Goal: Task Accomplishment & Management: Manage account settings

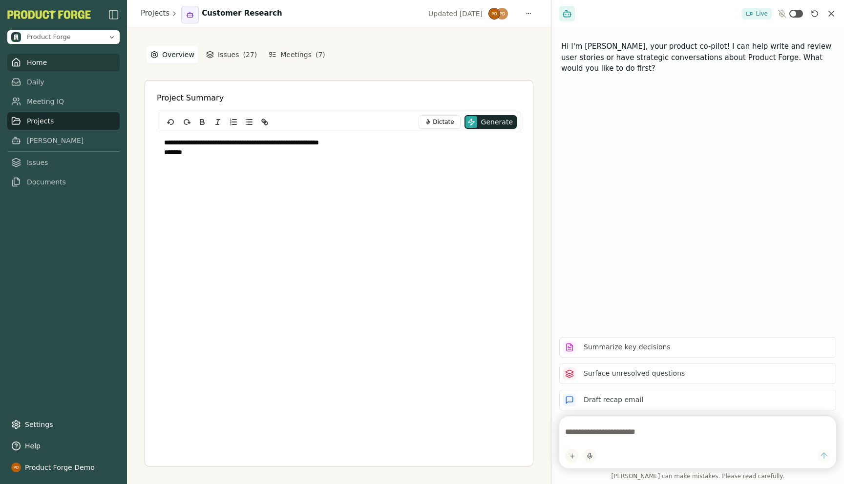
click at [42, 66] on link "Home" at bounding box center [63, 63] width 112 height 18
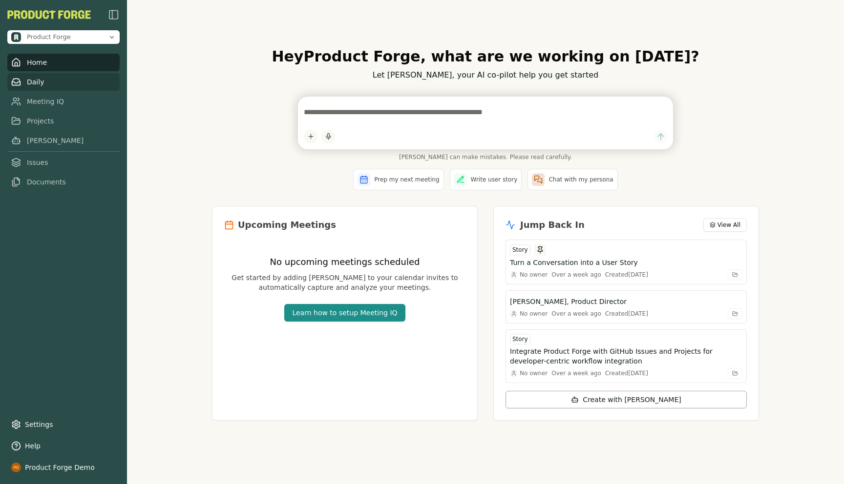
click at [29, 87] on link "Daily" at bounding box center [63, 82] width 112 height 18
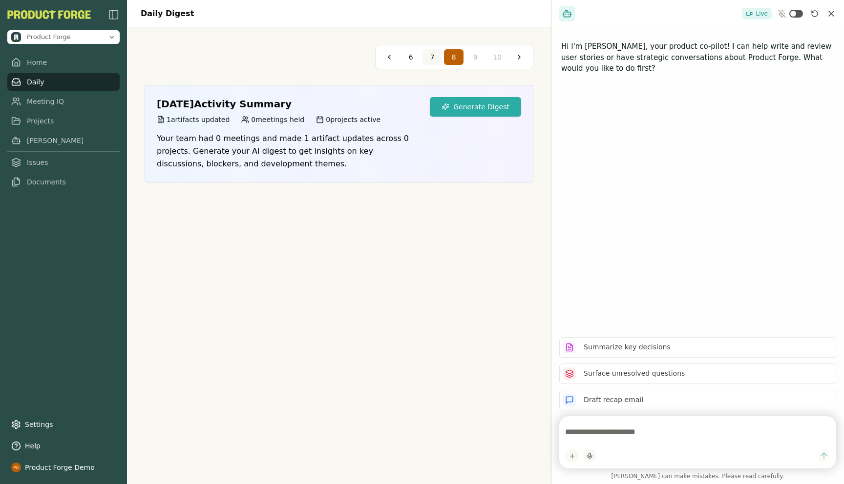
click at [431, 60] on span "7" at bounding box center [432, 57] width 4 height 10
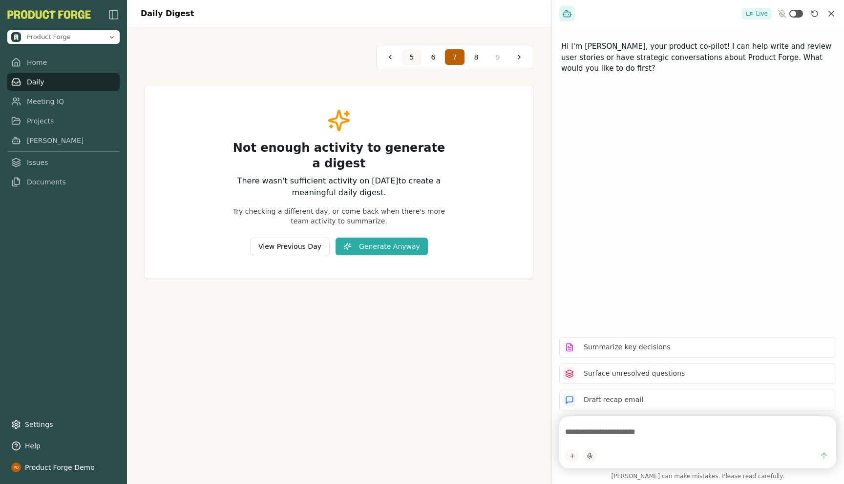
click at [411, 57] on span "5" at bounding box center [412, 57] width 4 height 10
click at [385, 58] on button at bounding box center [390, 57] width 16 height 16
click at [473, 56] on button "1" at bounding box center [476, 57] width 20 height 16
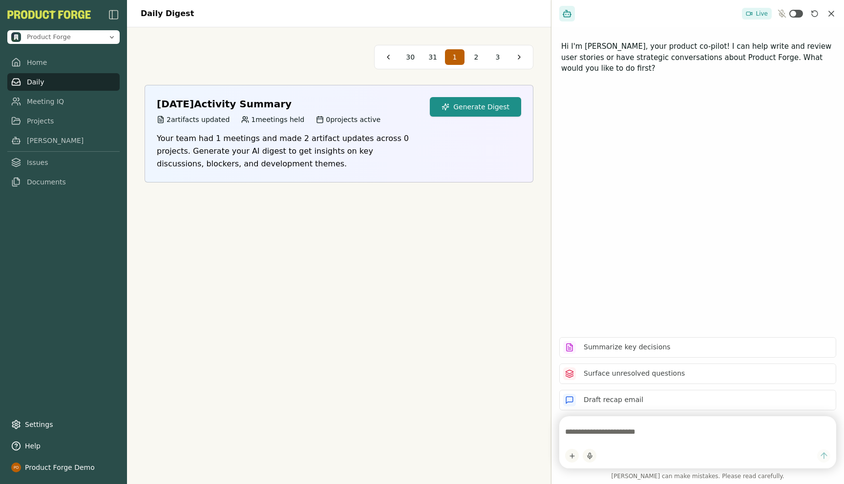
click at [468, 104] on button "Generate Digest" at bounding box center [475, 107] width 91 height 20
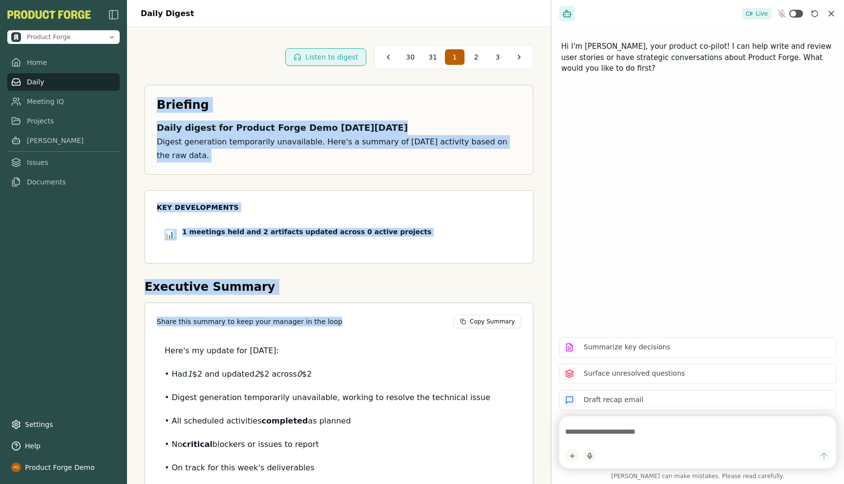
drag, startPoint x: 156, startPoint y: 106, endPoint x: 278, endPoint y: 314, distance: 241.1
click at [278, 314] on div "Briefing Daily digest for Product Forge Demo [DATE][DATE] Digest generation tem…" at bounding box center [339, 327] width 389 height 485
click at [283, 279] on h2 "Executive Summary" at bounding box center [339, 287] width 389 height 16
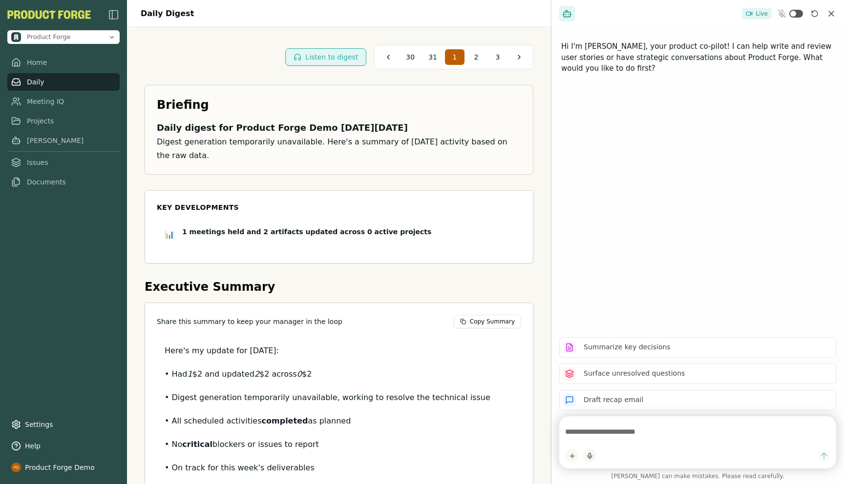
click at [176, 67] on div "Listen to digest 30 31 1 2 3" at bounding box center [339, 57] width 389 height 24
click at [60, 108] on link "Meeting IQ" at bounding box center [63, 102] width 112 height 18
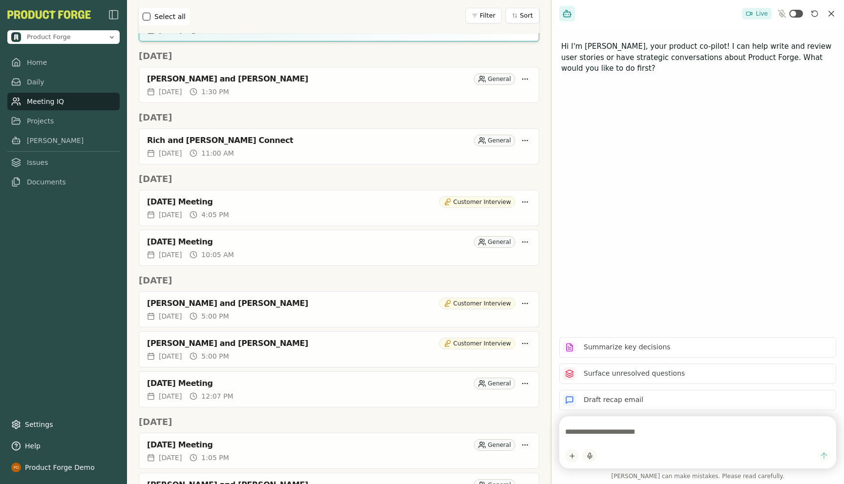
scroll to position [204, 0]
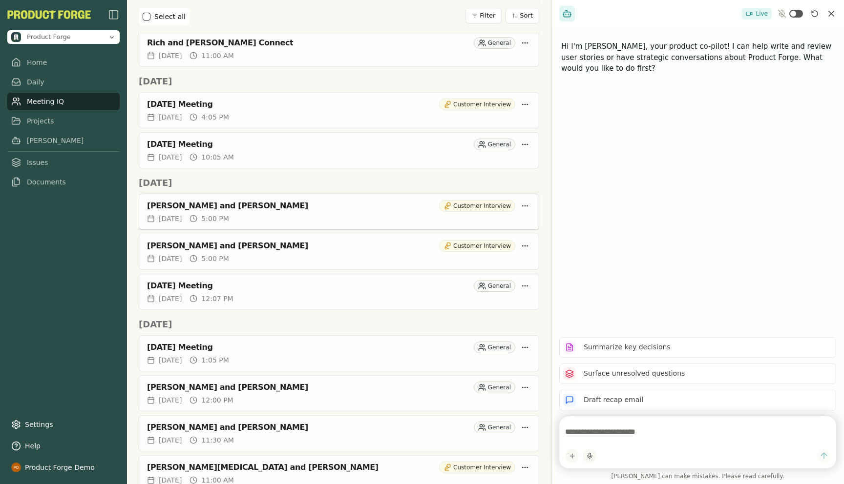
click at [180, 205] on div "[PERSON_NAME] and [PERSON_NAME]" at bounding box center [291, 206] width 288 height 10
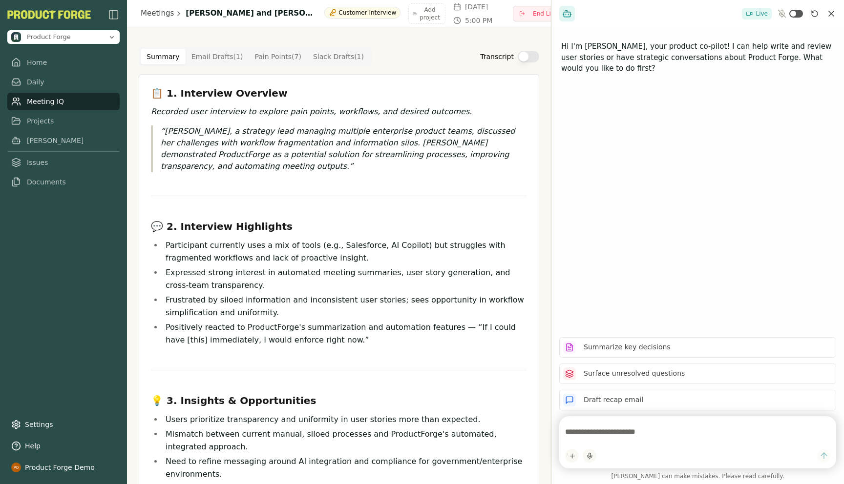
click at [211, 59] on Draft "Email Drafts ( 1 )" at bounding box center [217, 57] width 63 height 16
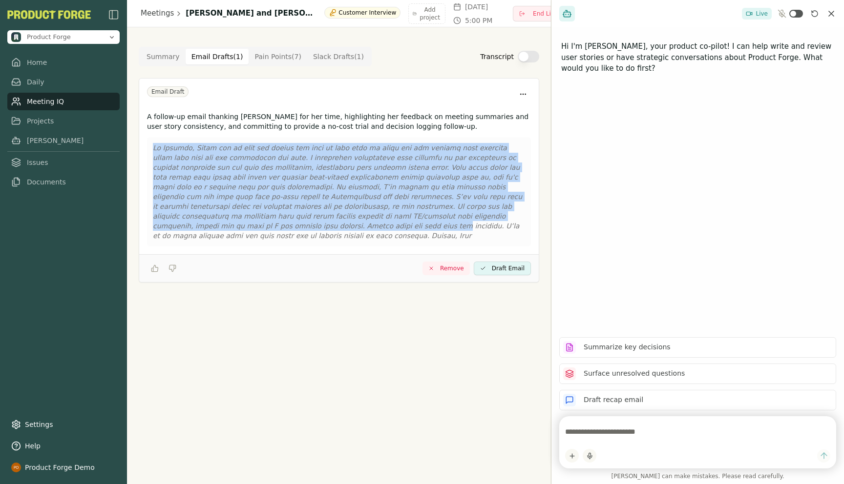
drag, startPoint x: 499, startPoint y: 221, endPoint x: 180, endPoint y: 141, distance: 329.2
click at [180, 141] on div at bounding box center [339, 191] width 384 height 109
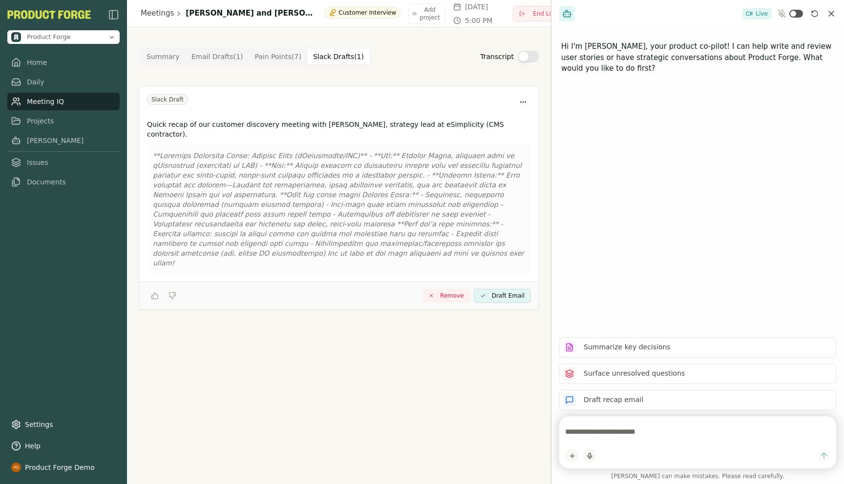
click at [334, 52] on Draft "Slack Drafts ( 1 )" at bounding box center [338, 57] width 62 height 16
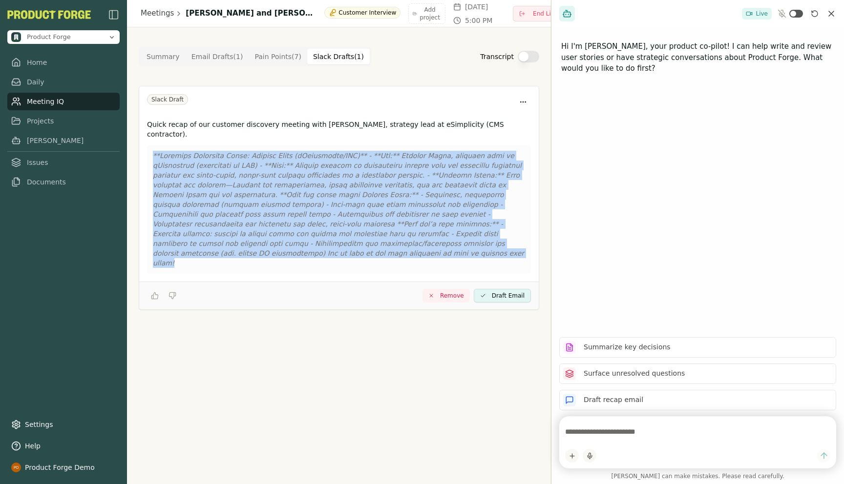
drag, startPoint x: 520, startPoint y: 235, endPoint x: 145, endPoint y: 143, distance: 386.7
click at [145, 143] on div "Quick recap of our customer discovery meeting with [PERSON_NAME], strategy lead…" at bounding box center [338, 199] width 399 height 166
click at [215, 56] on Draft "Email Drafts ( 1 )" at bounding box center [217, 57] width 63 height 16
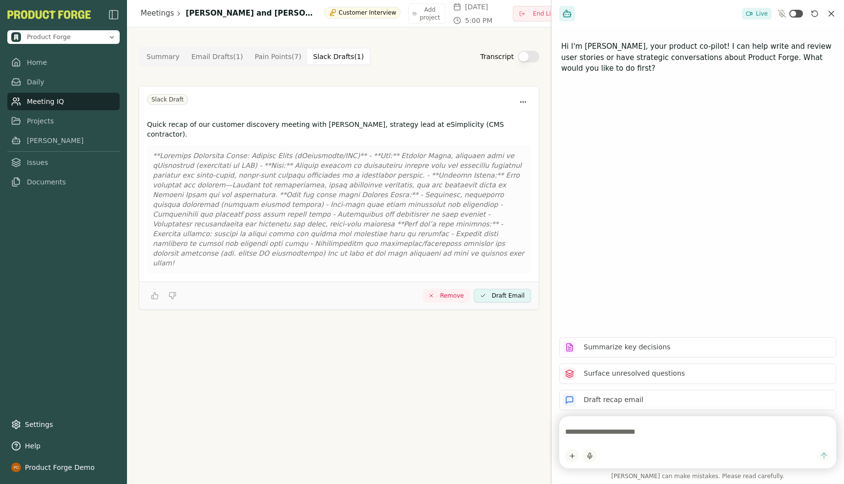
click at [328, 60] on Draft "Slack Drafts ( 1 )" at bounding box center [338, 57] width 62 height 16
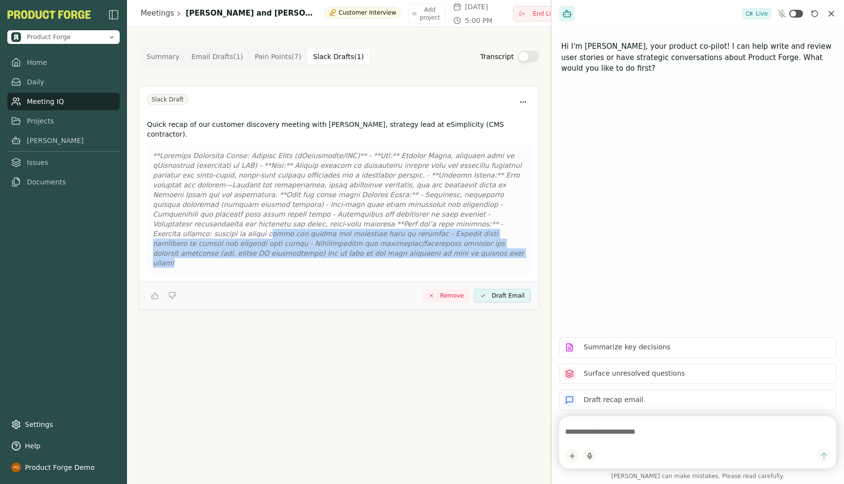
drag, startPoint x: 516, startPoint y: 233, endPoint x: 360, endPoint y: 217, distance: 156.0
click at [360, 217] on p at bounding box center [339, 209] width 372 height 117
click at [260, 57] on Point "Pain Points ( 7 )" at bounding box center [277, 57] width 59 height 16
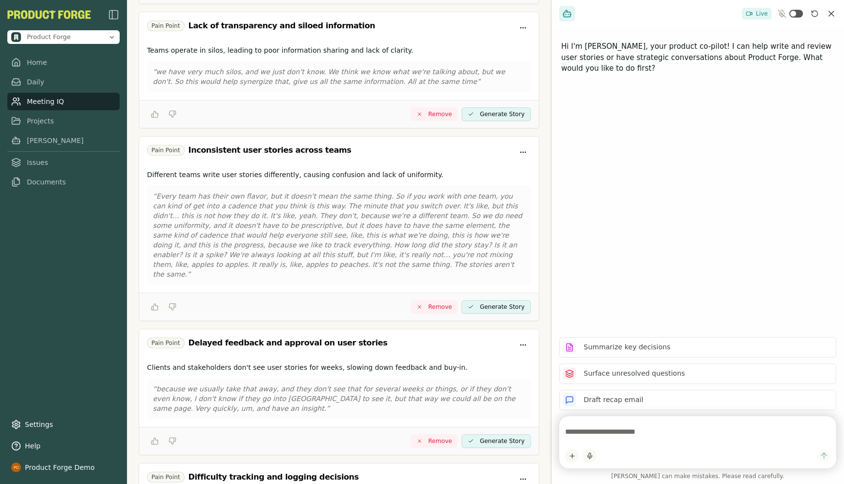
scroll to position [571, 0]
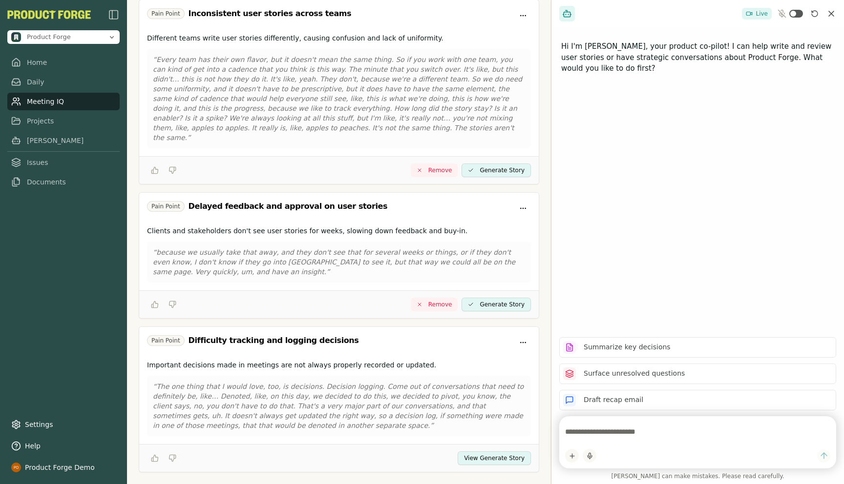
click at [490, 452] on button "View Generate Story" at bounding box center [493, 459] width 73 height 14
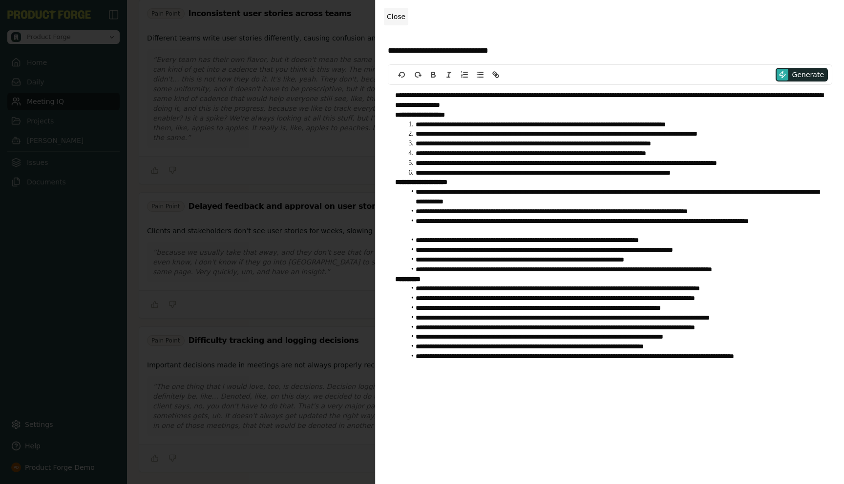
click at [394, 14] on span "Close" at bounding box center [396, 17] width 19 height 8
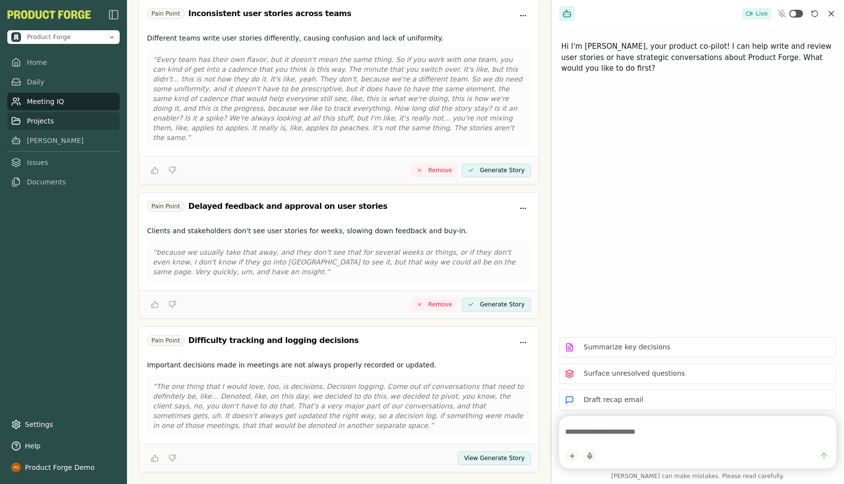
click at [33, 123] on link "Projects" at bounding box center [63, 121] width 112 height 18
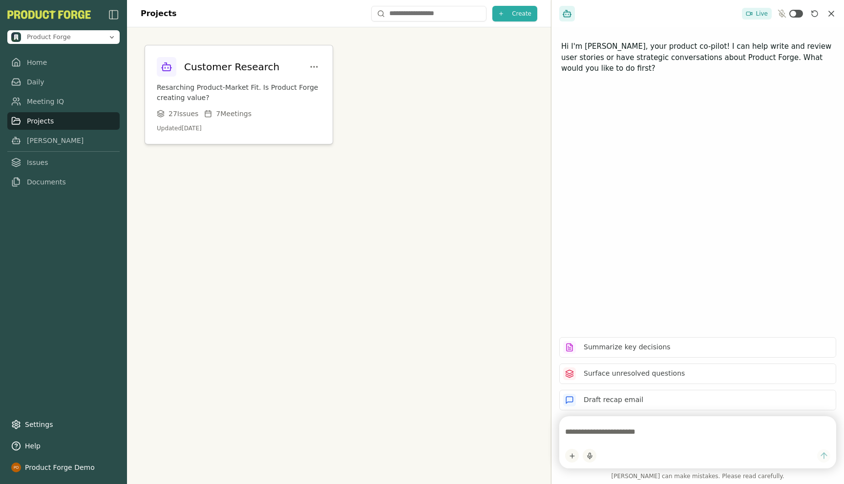
click at [199, 83] on p "Resarching Product-Market Fit. Is Product Forge creating value?" at bounding box center [239, 93] width 164 height 21
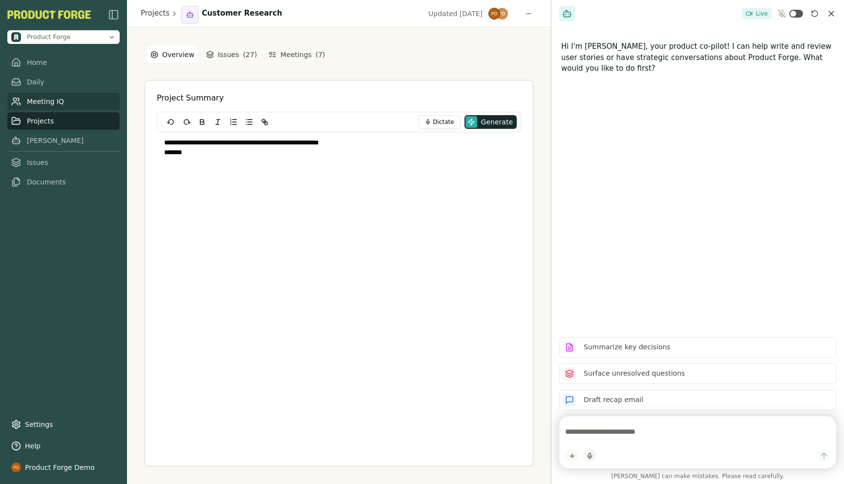
click at [50, 106] on link "Meeting IQ" at bounding box center [63, 102] width 112 height 18
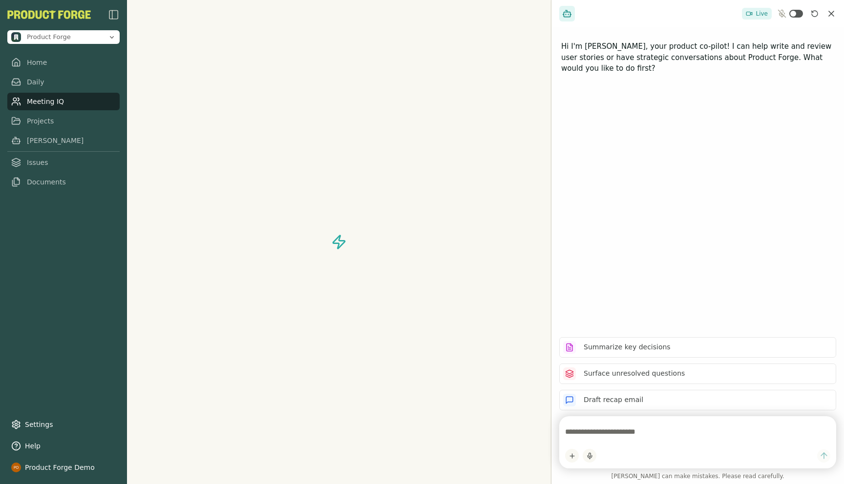
click at [50, 106] on link "Meeting IQ" at bounding box center [63, 102] width 112 height 18
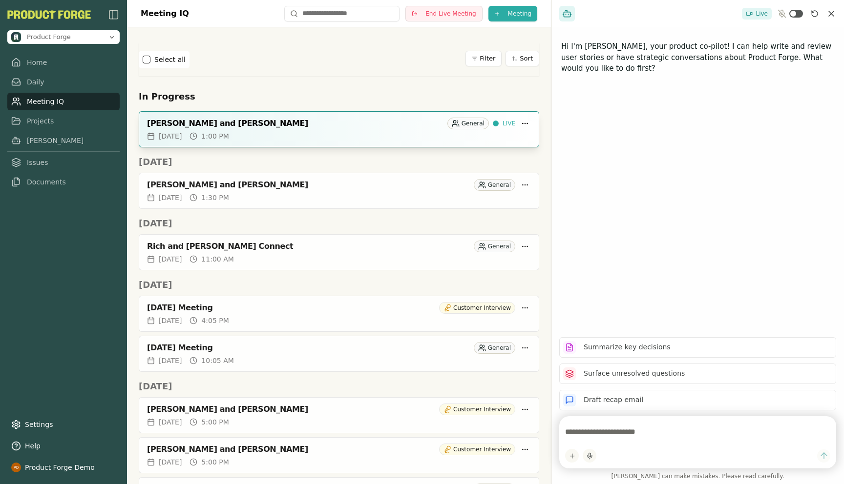
click at [250, 123] on div "[PERSON_NAME] and [PERSON_NAME]" at bounding box center [295, 124] width 296 height 10
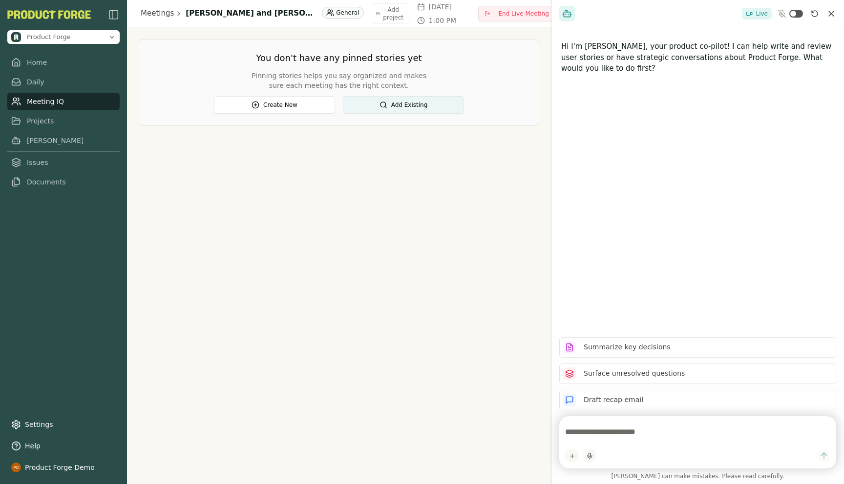
click at [411, 114] on div "You don't have any pinned stories yet Pinning stories helps you say organized a…" at bounding box center [339, 82] width 400 height 87
click at [388, 100] on button "Add Existing" at bounding box center [403, 105] width 121 height 18
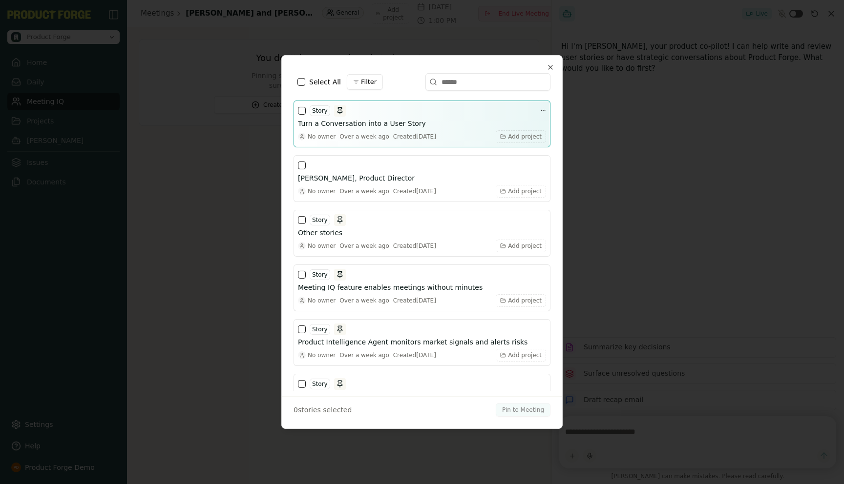
click at [303, 113] on button "button" at bounding box center [302, 111] width 8 height 8
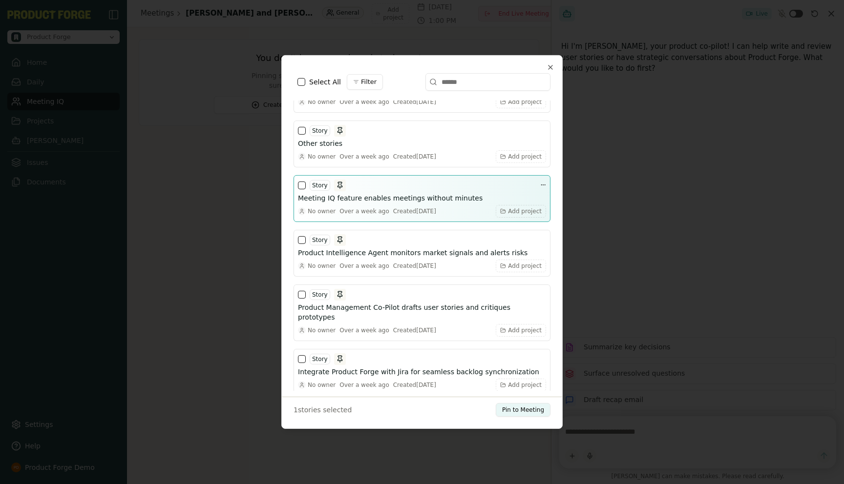
scroll to position [100, 0]
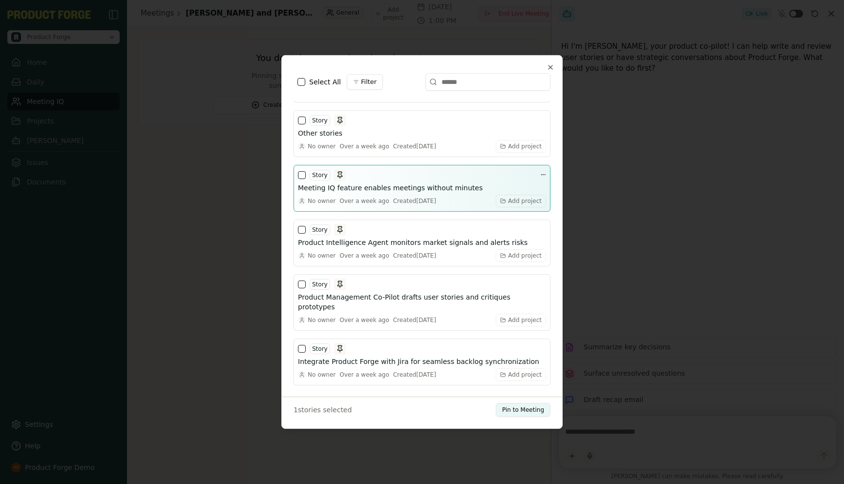
click at [305, 174] on button "button" at bounding box center [302, 175] width 8 height 8
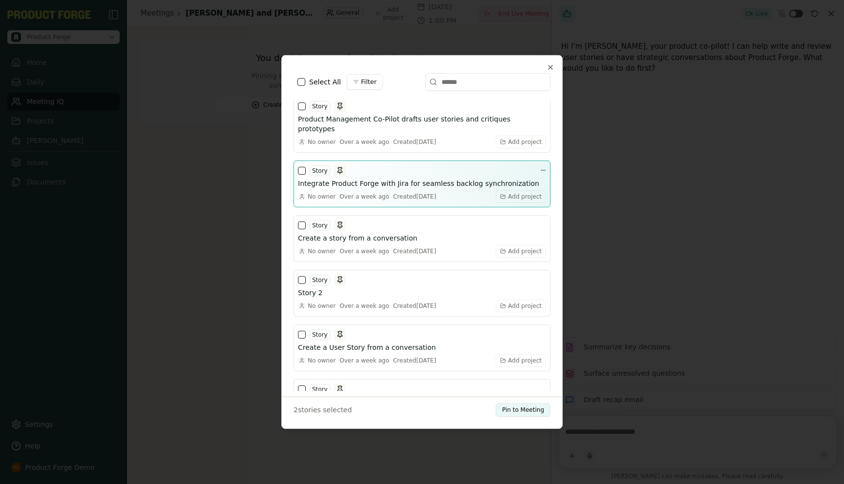
scroll to position [284, 0]
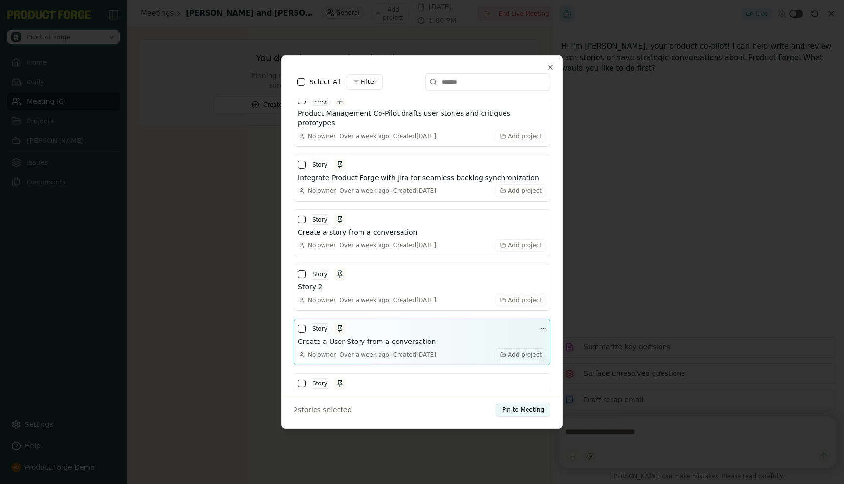
click at [298, 323] on div "Story" at bounding box center [322, 329] width 48 height 12
click at [302, 325] on button "button" at bounding box center [302, 329] width 8 height 8
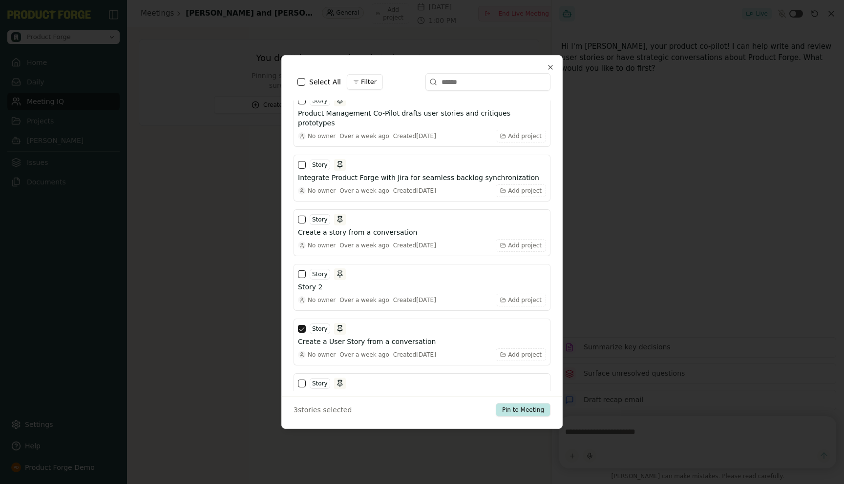
click at [503, 412] on button "Pin to Meeting" at bounding box center [523, 410] width 55 height 14
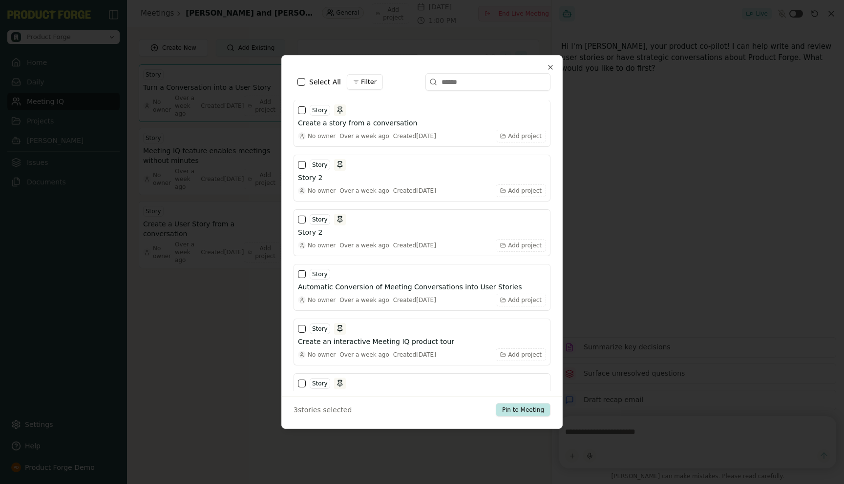
scroll to position [174, 0]
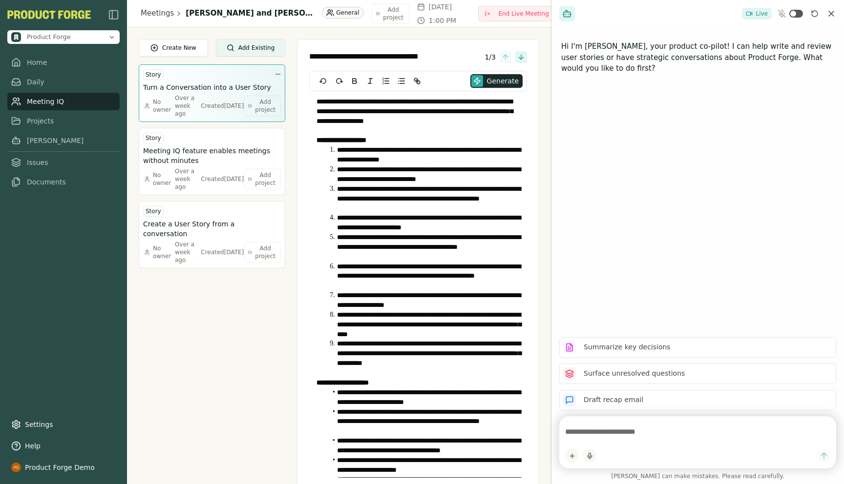
click at [223, 91] on h3 "Turn a Conversation into a User Story" at bounding box center [207, 88] width 128 height 10
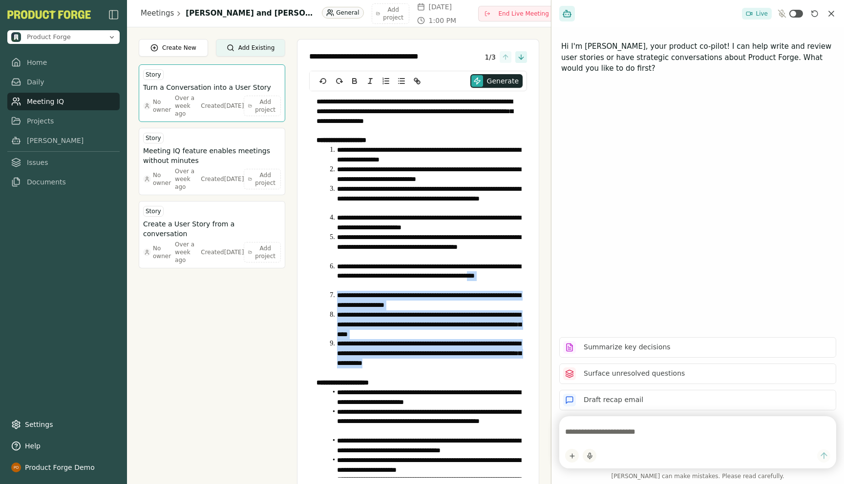
drag, startPoint x: 467, startPoint y: 367, endPoint x: 392, endPoint y: 290, distance: 107.0
click at [392, 290] on ol "**********" at bounding box center [417, 256] width 203 height 223
click at [37, 135] on link "[PERSON_NAME]" at bounding box center [63, 141] width 112 height 18
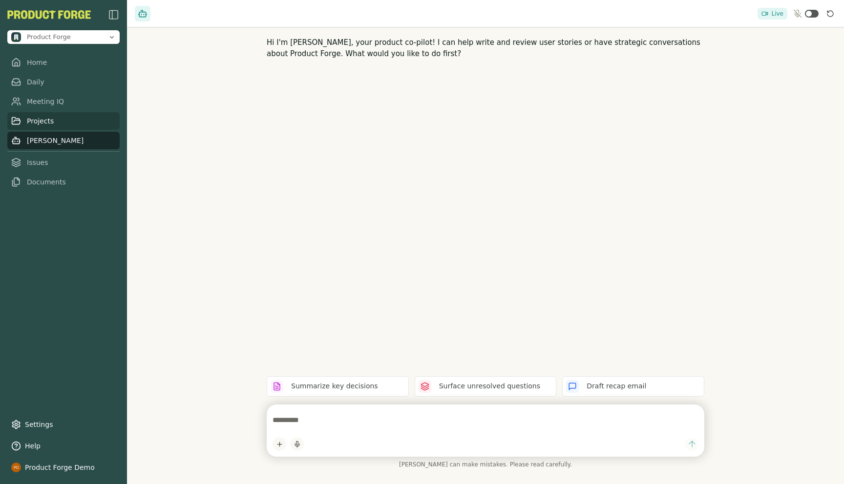
click at [34, 125] on link "Projects" at bounding box center [63, 121] width 112 height 18
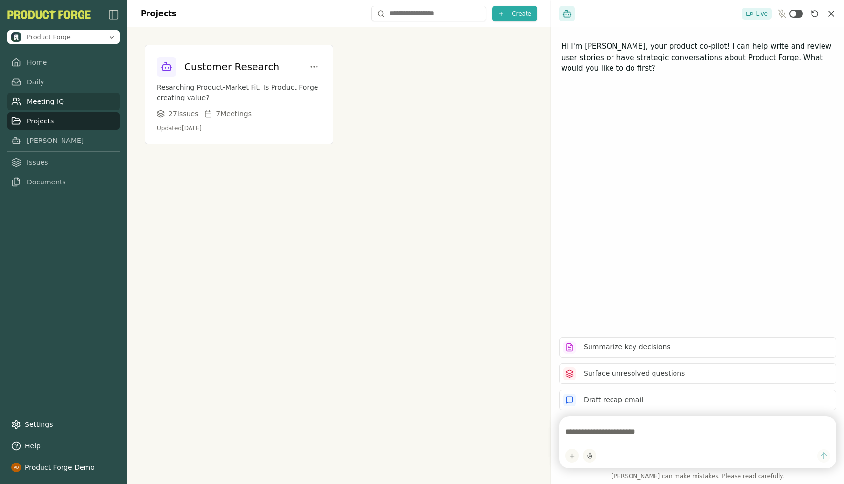
click at [54, 97] on link "Meeting IQ" at bounding box center [63, 102] width 112 height 18
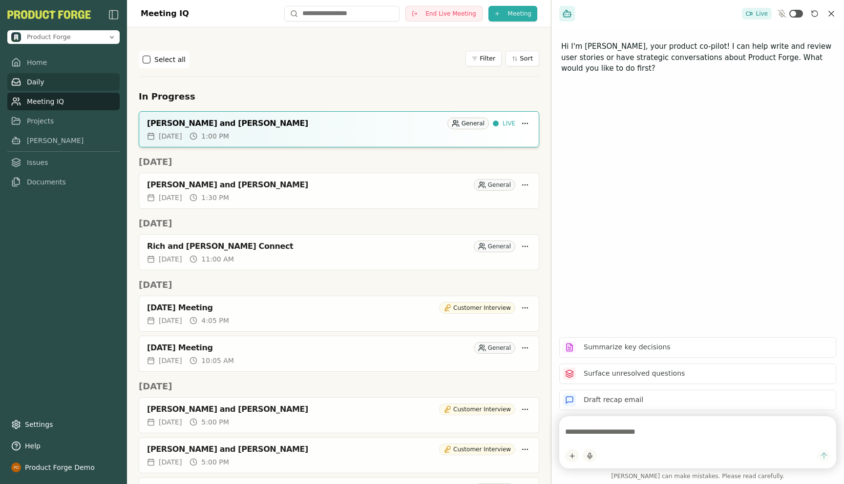
click at [36, 82] on link "Daily" at bounding box center [63, 82] width 112 height 18
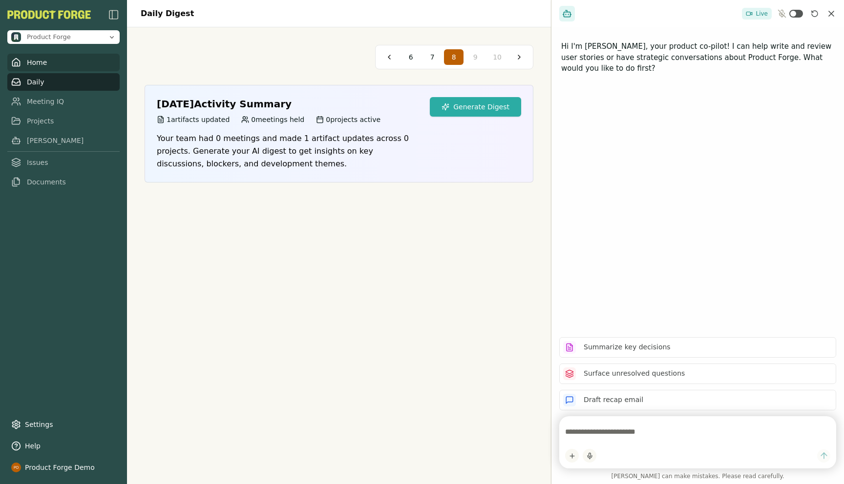
click at [33, 69] on link "Home" at bounding box center [63, 63] width 112 height 18
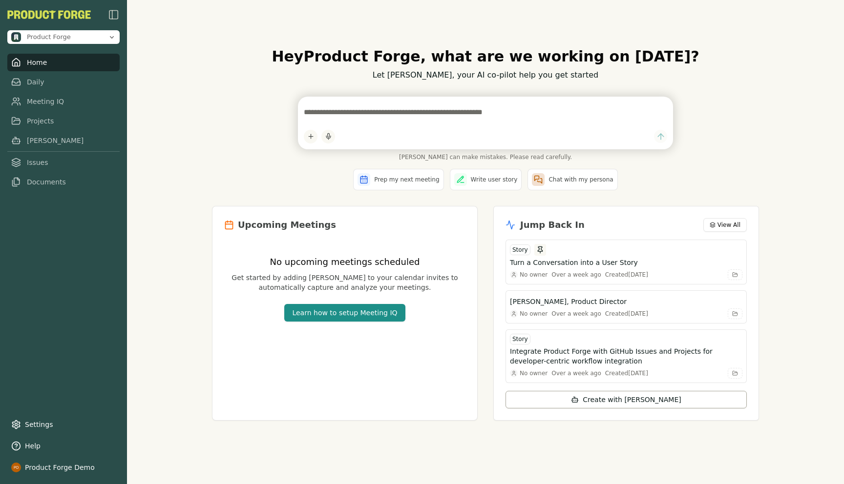
click at [233, 143] on div "[PERSON_NAME] can make mistakes. Please read carefully." at bounding box center [485, 129] width 547 height 64
click at [28, 83] on link "Daily" at bounding box center [63, 82] width 112 height 18
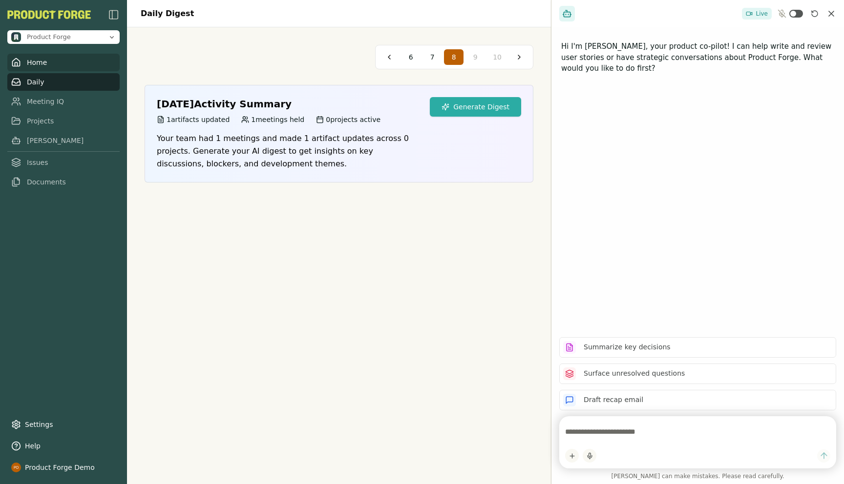
click at [28, 65] on link "Home" at bounding box center [63, 63] width 112 height 18
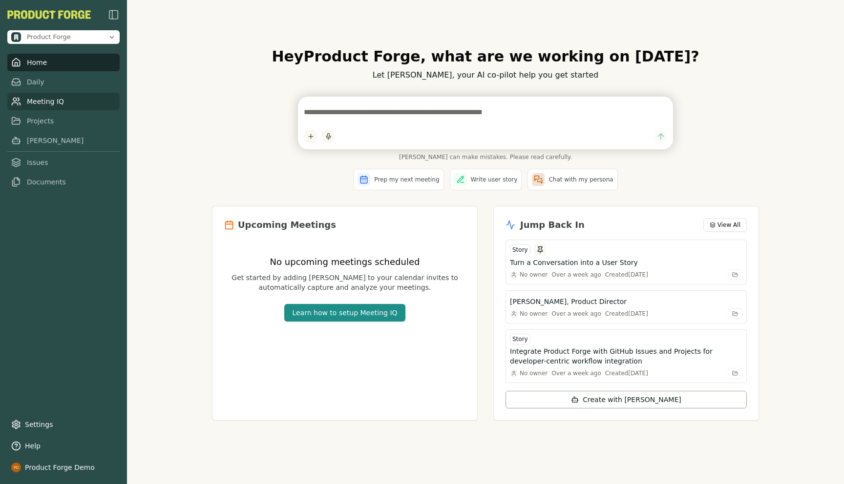
click at [39, 102] on link "Meeting IQ" at bounding box center [63, 102] width 112 height 18
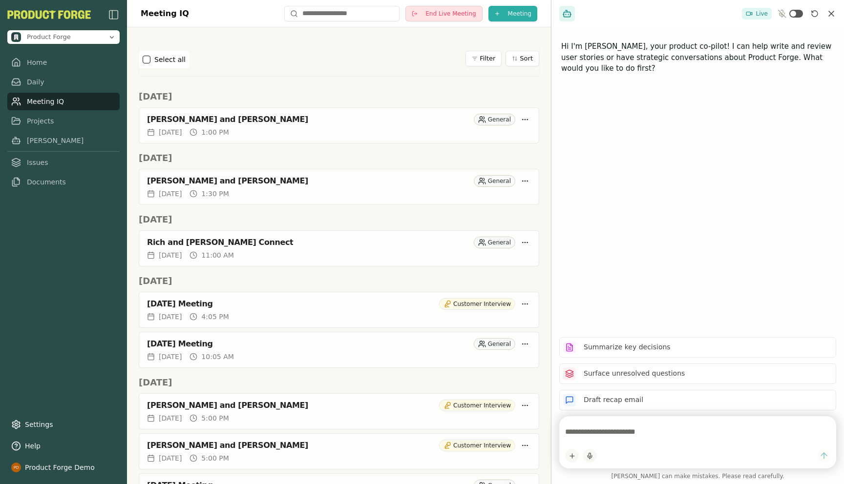
click at [442, 13] on span "End Live Meeting" at bounding box center [450, 14] width 50 height 8
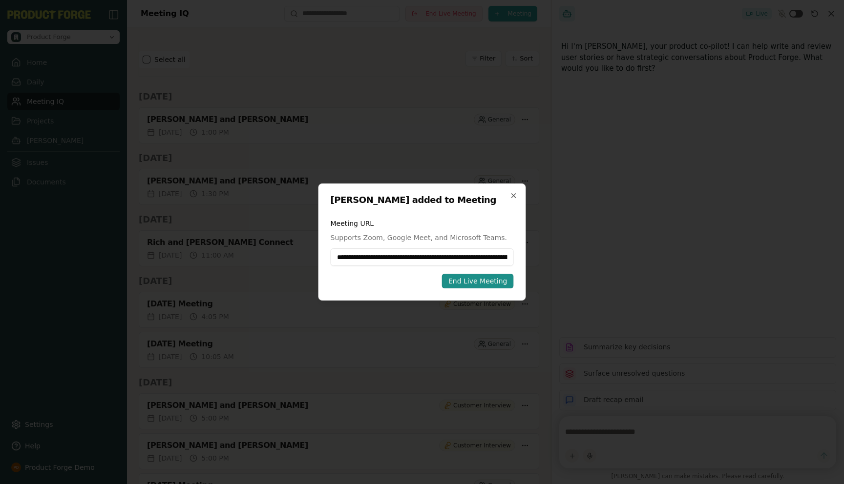
click at [469, 283] on div "End Live Meeting" at bounding box center [477, 281] width 59 height 10
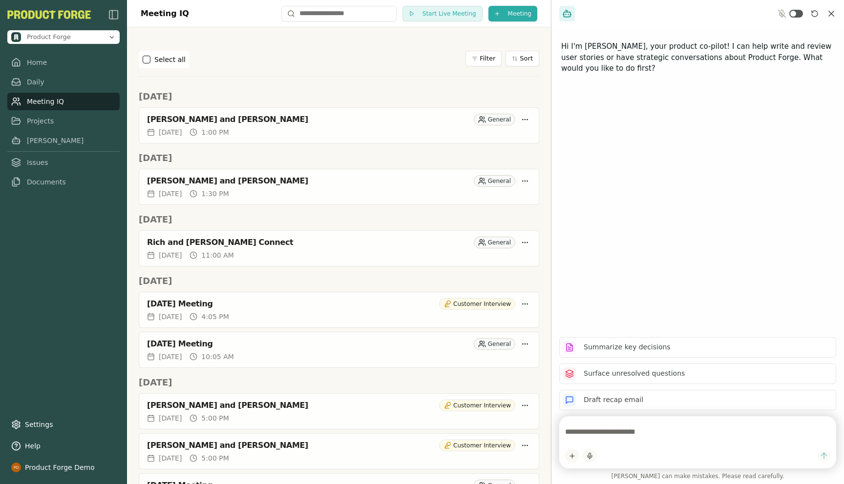
click at [337, 44] on div "Select all Filter Sort" at bounding box center [339, 59] width 400 height 33
click at [428, 11] on span "Start Live Meeting" at bounding box center [449, 14] width 54 height 8
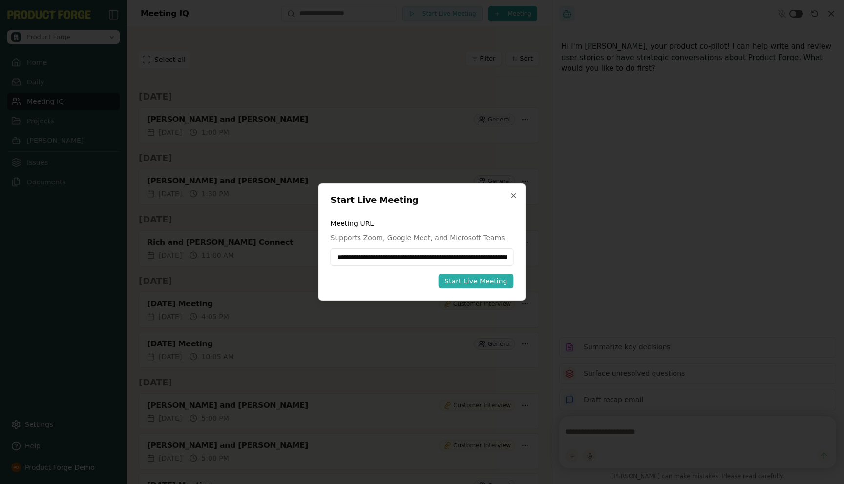
scroll to position [0, 1004]
type input "**********"
click at [473, 280] on div "Start Live Meeting" at bounding box center [475, 281] width 62 height 10
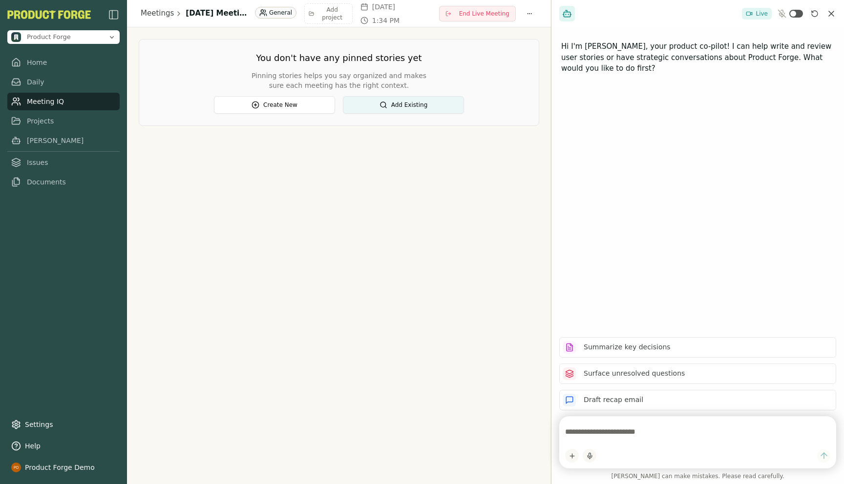
click at [352, 265] on div "Meetings [DATE] Meeting General Add project [DATE] 1:34 PM End Live Meeting You…" at bounding box center [339, 242] width 424 height 484
click at [834, 17] on icon "Close chat" at bounding box center [831, 14] width 10 height 10
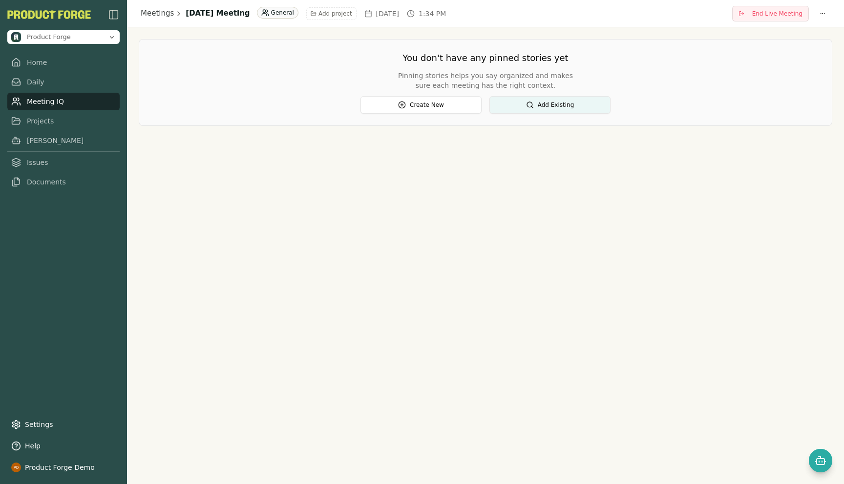
click at [365, 296] on div "Meetings [DATE] Meeting General Add project [DATE] 1:34 PM End Live Meeting You…" at bounding box center [485, 242] width 717 height 484
click at [30, 60] on link "Home" at bounding box center [63, 63] width 112 height 18
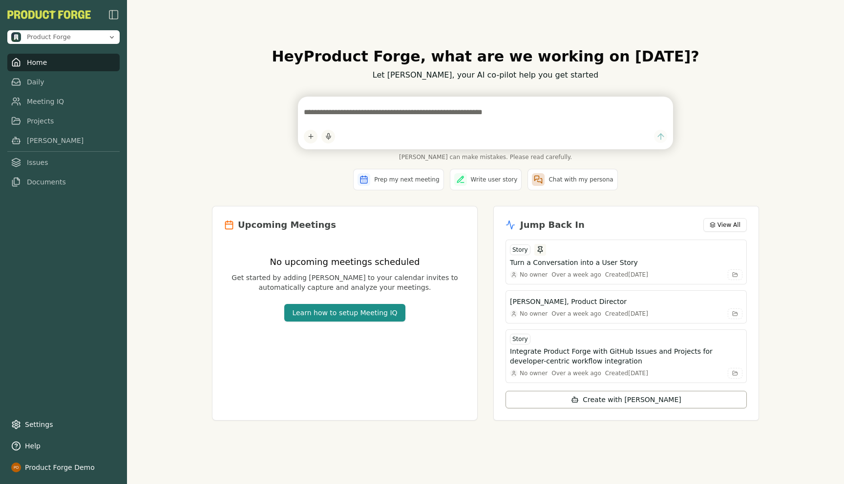
click at [319, 108] on textarea at bounding box center [485, 113] width 363 height 20
click at [321, 110] on textarea at bounding box center [485, 113] width 363 height 20
click at [26, 81] on link "Daily" at bounding box center [63, 82] width 112 height 18
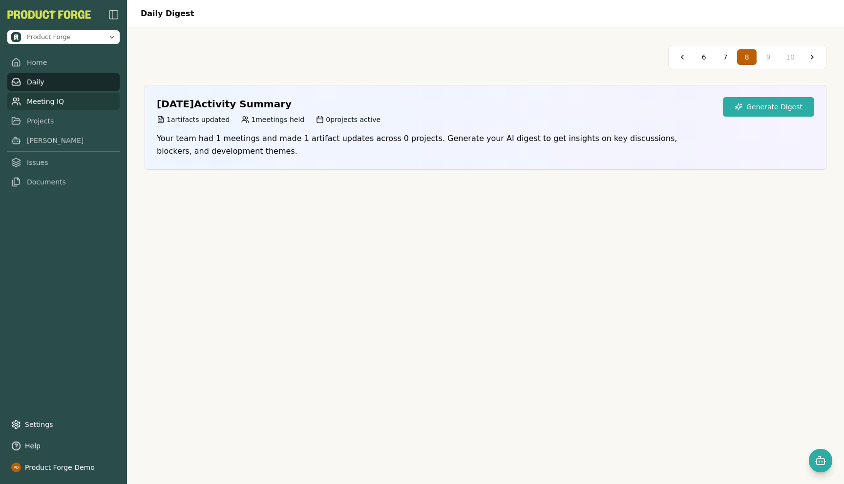
click at [38, 105] on link "Meeting IQ" at bounding box center [63, 102] width 112 height 18
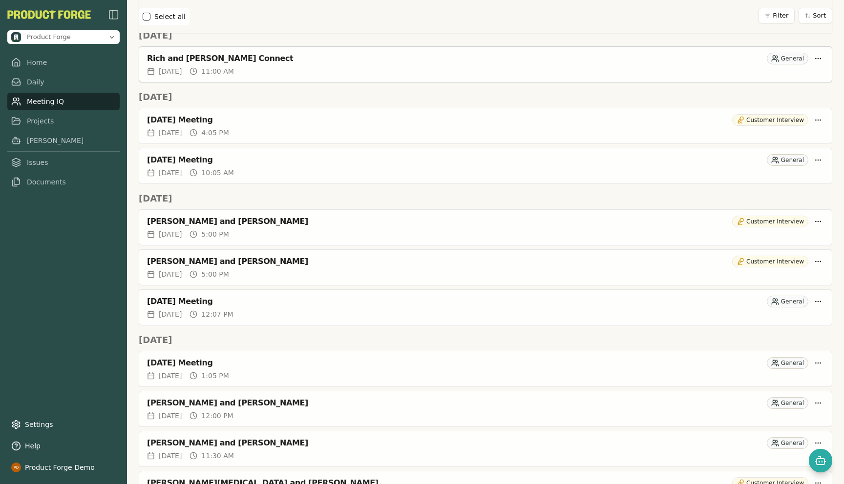
scroll to position [250, 0]
click at [189, 260] on div "[PERSON_NAME] and [PERSON_NAME]" at bounding box center [437, 261] width 581 height 10
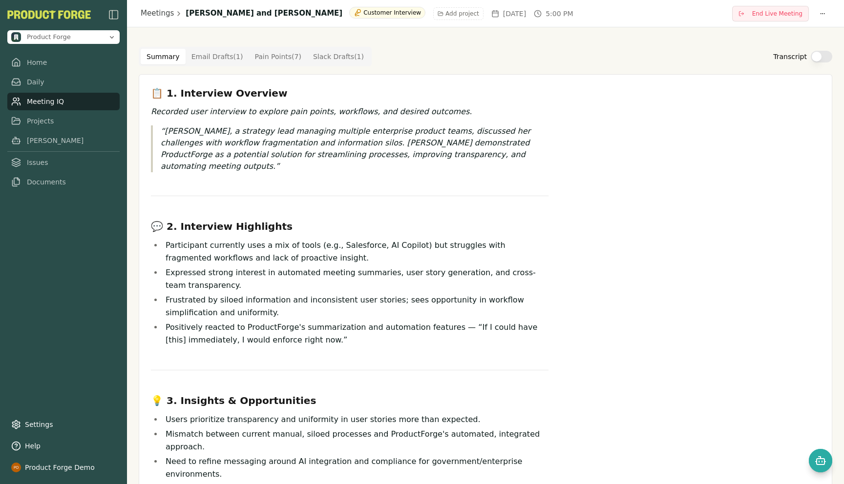
click at [198, 56] on Draft "Email Drafts ( 1 )" at bounding box center [217, 57] width 63 height 16
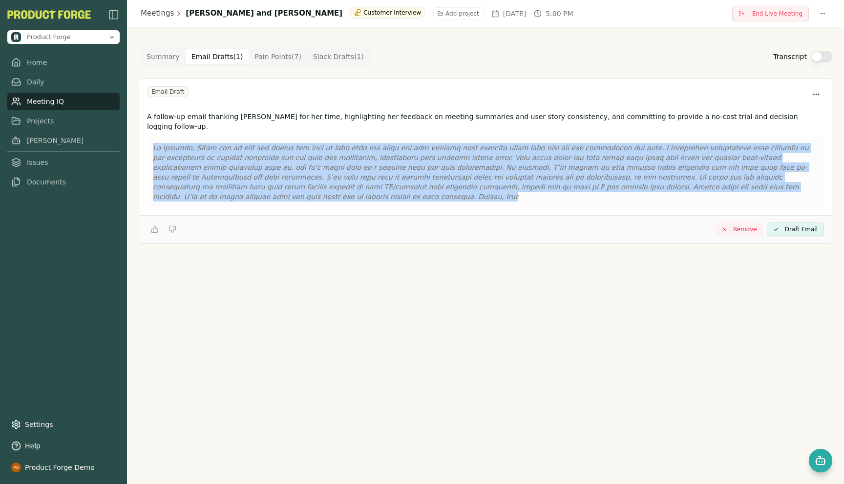
drag, startPoint x: 796, startPoint y: 183, endPoint x: 206, endPoint y: 124, distance: 593.7
click at [206, 124] on div "A follow-up email thanking [PERSON_NAME] for her time, highlighting her feedbac…" at bounding box center [485, 161] width 692 height 107
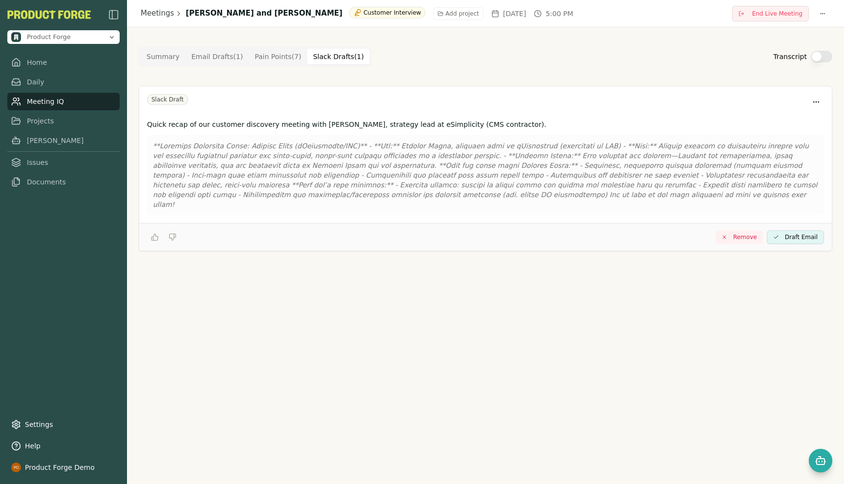
click at [334, 58] on Draft "Slack Drafts ( 1 )" at bounding box center [338, 57] width 62 height 16
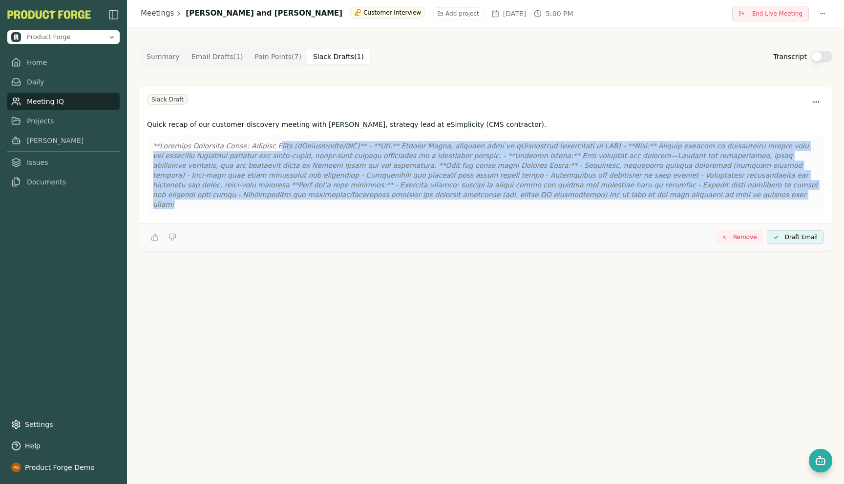
drag, startPoint x: 529, startPoint y: 198, endPoint x: 271, endPoint y: 142, distance: 263.8
click at [274, 142] on p at bounding box center [485, 175] width 665 height 68
click at [555, 196] on p at bounding box center [485, 175] width 665 height 68
drag, startPoint x: 555, startPoint y: 196, endPoint x: 148, endPoint y: 146, distance: 409.8
click at [148, 146] on div at bounding box center [485, 175] width 677 height 80
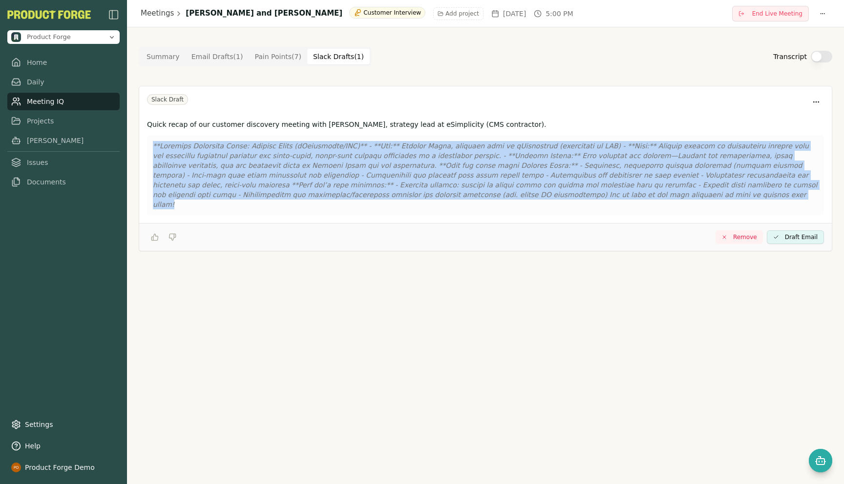
click at [265, 58] on Point "Pain Points ( 7 )" at bounding box center [277, 57] width 59 height 16
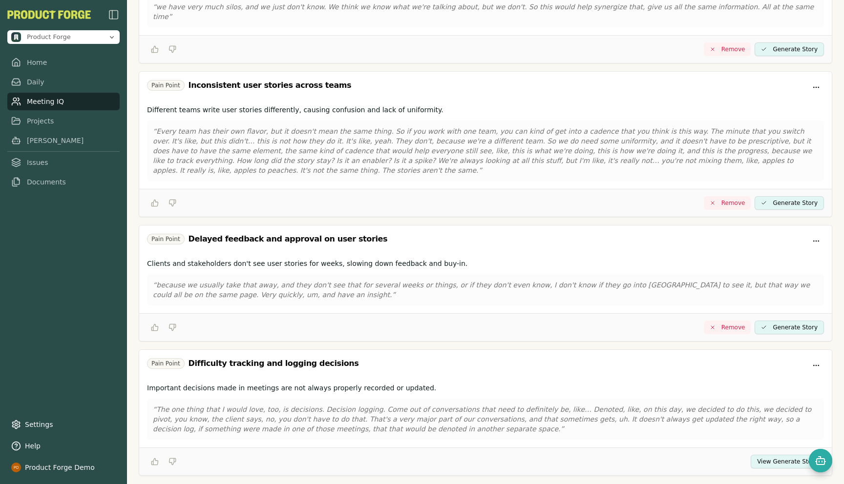
scroll to position [493, 0]
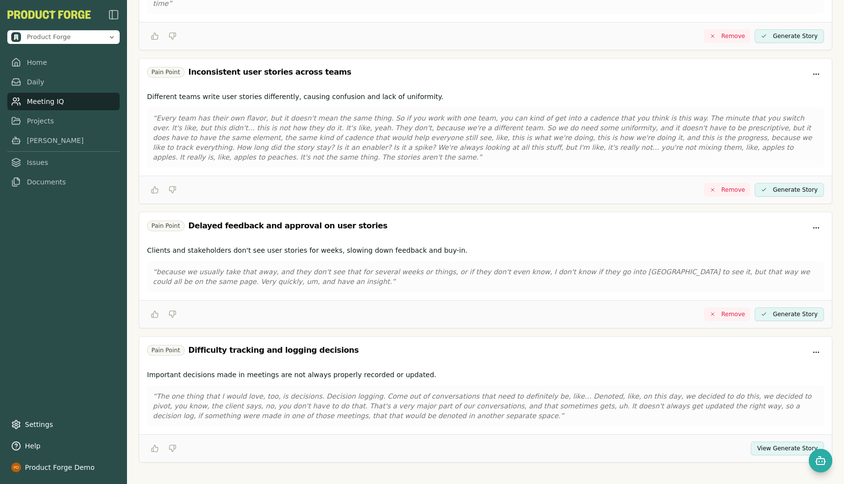
click at [782, 442] on button "View Generate Story" at bounding box center [786, 449] width 73 height 14
click at [53, 102] on link "Meeting IQ" at bounding box center [63, 102] width 112 height 18
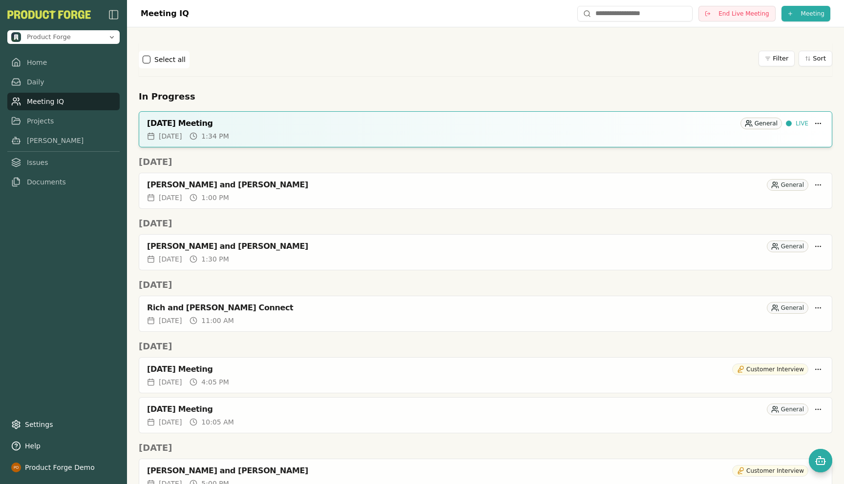
click at [344, 62] on div "Select all Filter Sort" at bounding box center [485, 60] width 693 height 18
click at [161, 123] on div "[DATE] Meeting" at bounding box center [441, 124] width 589 height 10
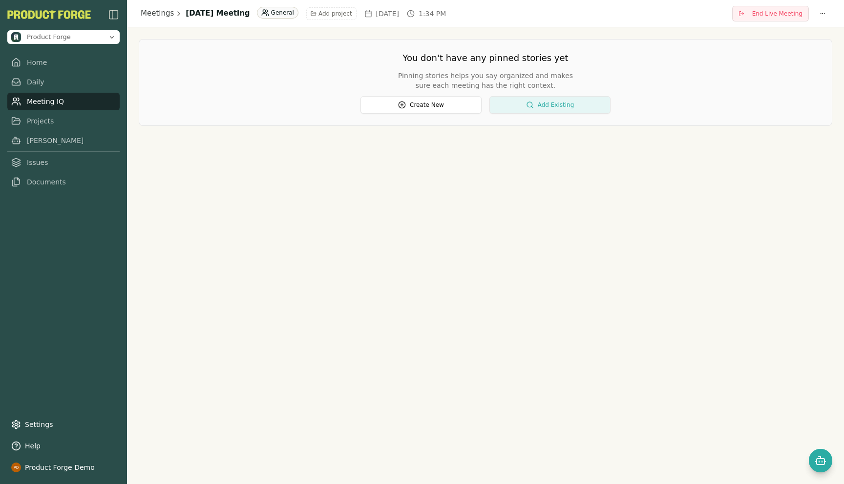
click at [528, 110] on button "Add Existing" at bounding box center [549, 105] width 121 height 18
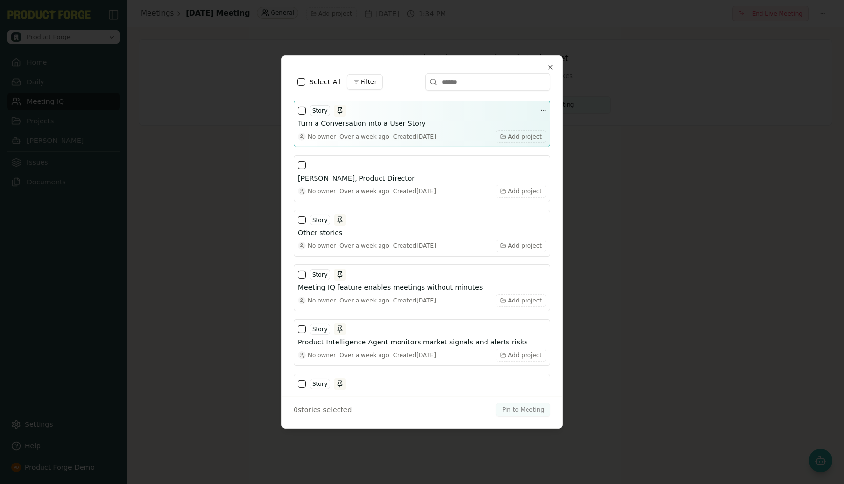
click at [299, 110] on button "button" at bounding box center [302, 111] width 8 height 8
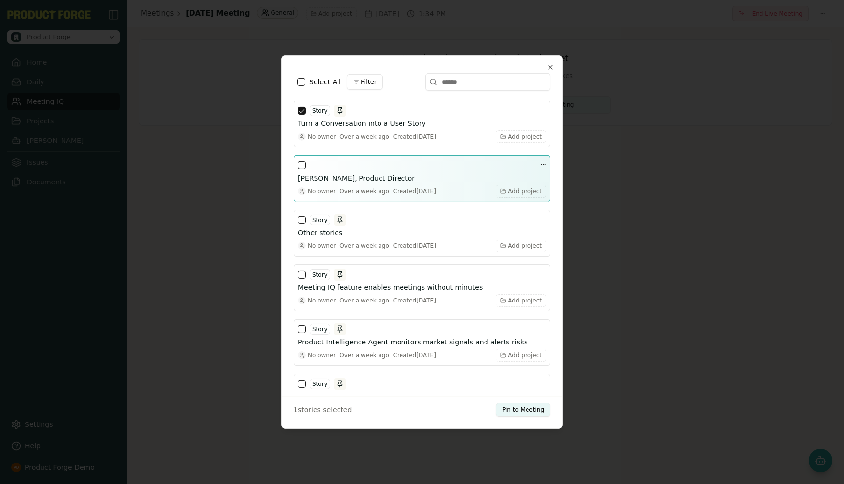
click at [303, 167] on button "button" at bounding box center [302, 166] width 8 height 8
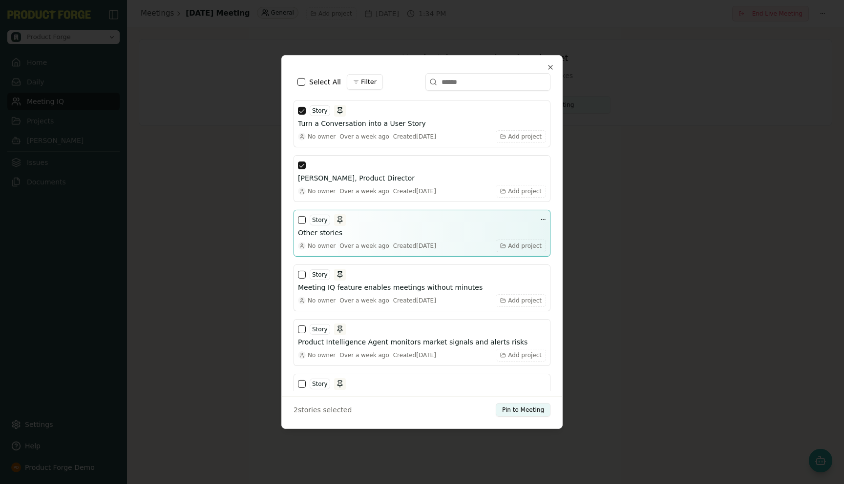
click at [302, 221] on button "button" at bounding box center [302, 220] width 8 height 8
click at [299, 221] on button "button" at bounding box center [302, 220] width 8 height 8
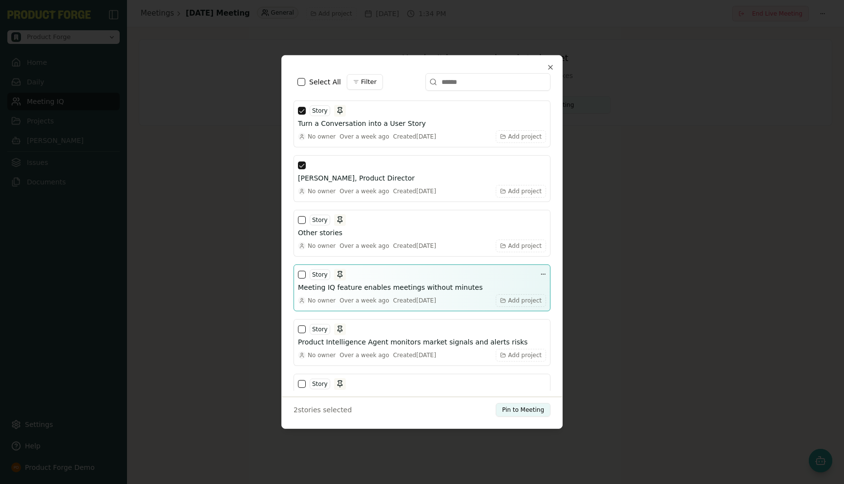
click at [302, 277] on button "button" at bounding box center [302, 275] width 8 height 8
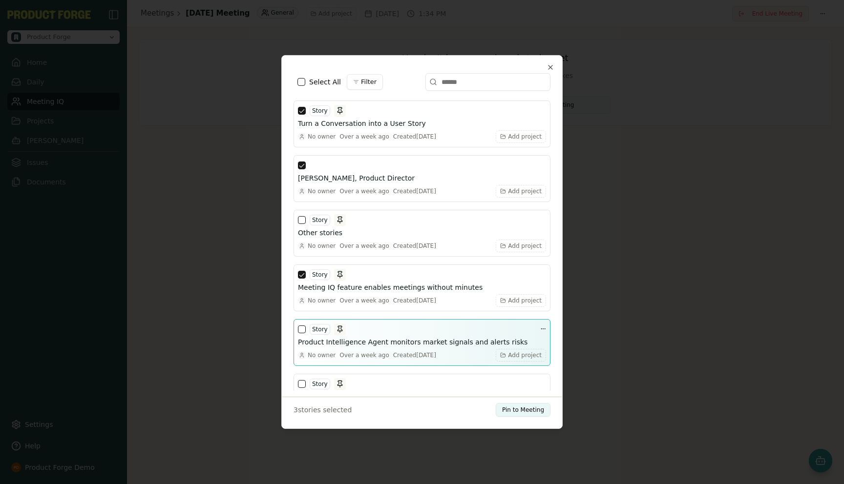
click at [302, 330] on button "button" at bounding box center [302, 330] width 8 height 8
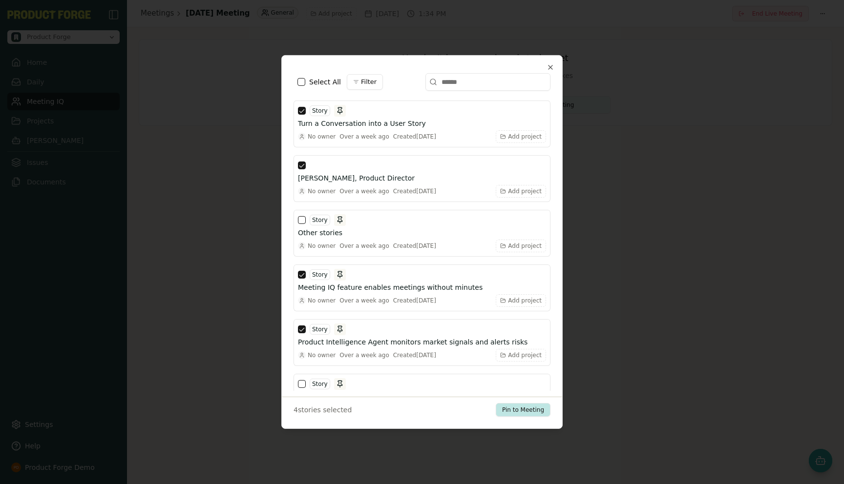
click at [514, 410] on button "Pin to Meeting" at bounding box center [523, 410] width 55 height 14
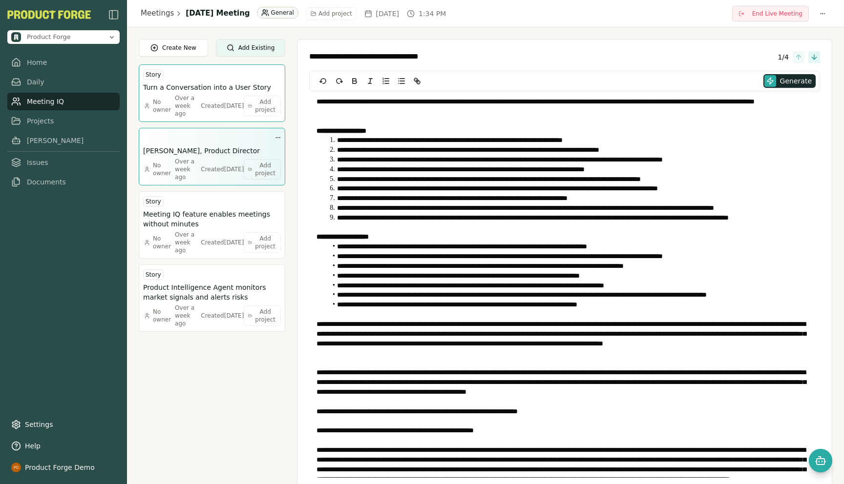
click at [188, 145] on div "[PERSON_NAME], Product Director No owner Over a week ago Created [DATE] Add pro…" at bounding box center [212, 156] width 138 height 49
click at [198, 152] on h3 "[PERSON_NAME], Product Director" at bounding box center [201, 151] width 117 height 10
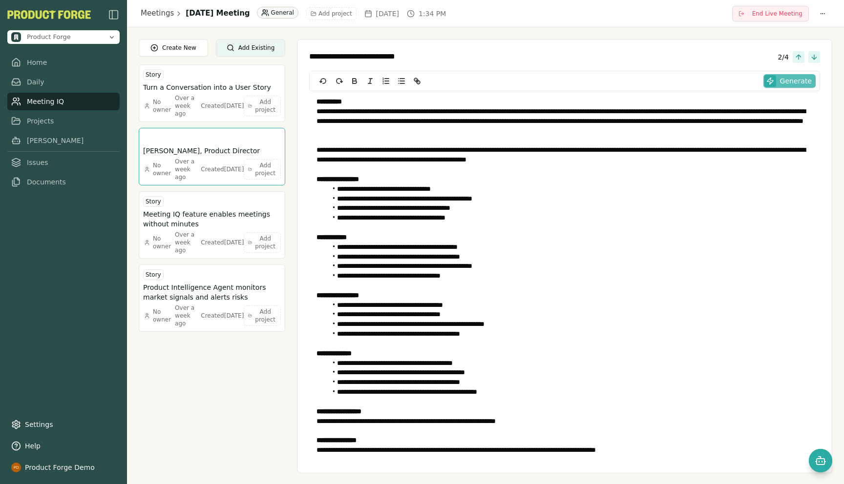
click at [782, 83] on span "Generate" at bounding box center [796, 81] width 32 height 10
drag, startPoint x: 333, startPoint y: 58, endPoint x: 367, endPoint y: 60, distance: 33.2
click at [367, 60] on textarea "**********" at bounding box center [541, 57] width 465 height 9
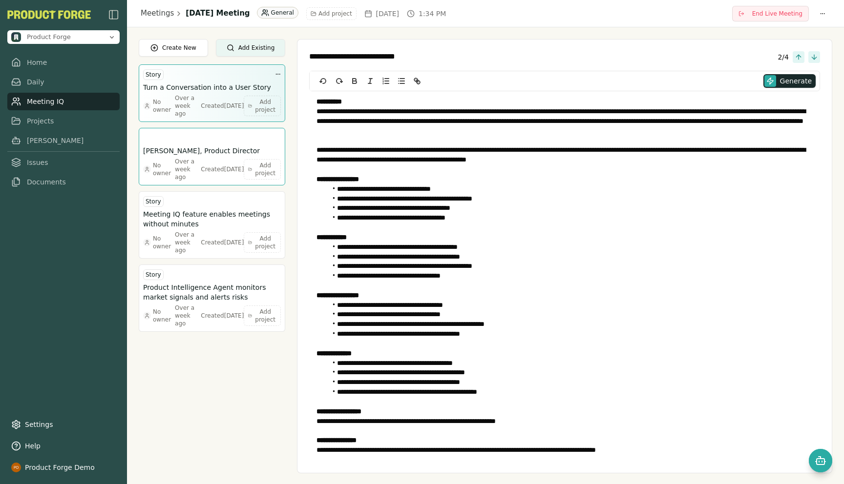
click at [177, 89] on h3 "Turn a Conversation into a User Story" at bounding box center [207, 88] width 128 height 10
type textarea "**********"
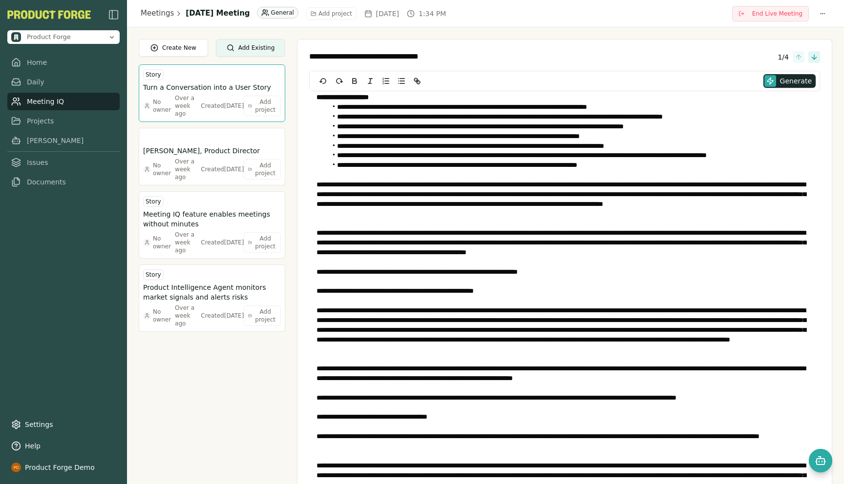
scroll to position [140, 0]
click at [32, 115] on link "Projects" at bounding box center [63, 121] width 112 height 18
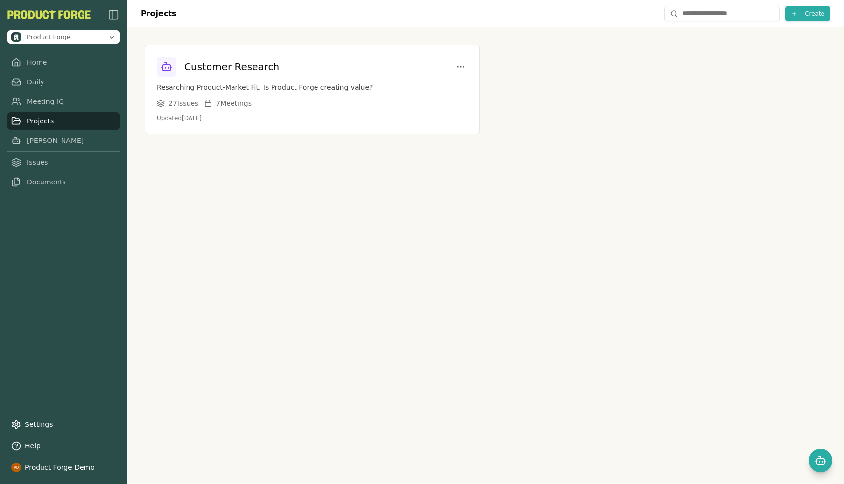
click at [543, 152] on div "Projects Create Customer Research Resarching Product-Market Fit. Is Product For…" at bounding box center [485, 242] width 717 height 484
click at [44, 103] on link "Meeting IQ" at bounding box center [63, 102] width 112 height 18
